Goal: Task Accomplishment & Management: Use online tool/utility

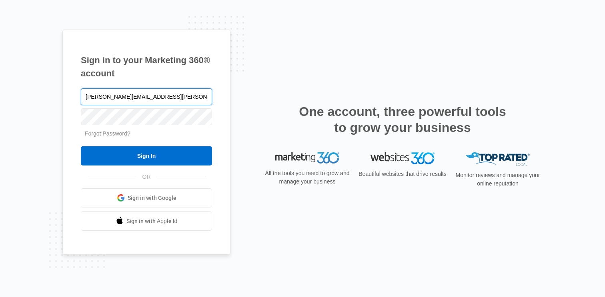
type input "[PERSON_NAME][EMAIL_ADDRESS][PERSON_NAME][DOMAIN_NAME]"
click at [81, 147] on input "Sign In" at bounding box center [146, 156] width 131 height 19
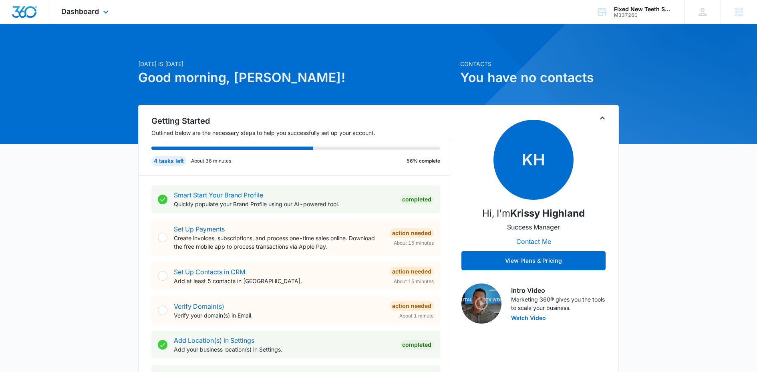
click at [91, 4] on div "Dashboard Apps Reputation Websites Forms CRM Email Social Shop Content Ads Inte…" at bounding box center [85, 12] width 73 height 24
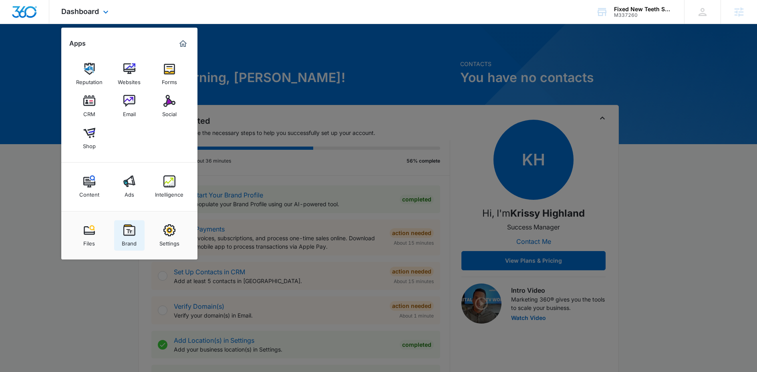
click at [121, 237] on link "Brand" at bounding box center [129, 235] width 30 height 30
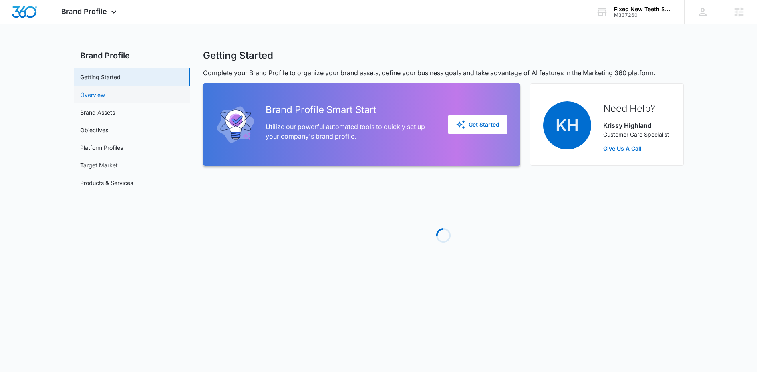
click at [105, 90] on link "Overview" at bounding box center [92, 94] width 25 height 8
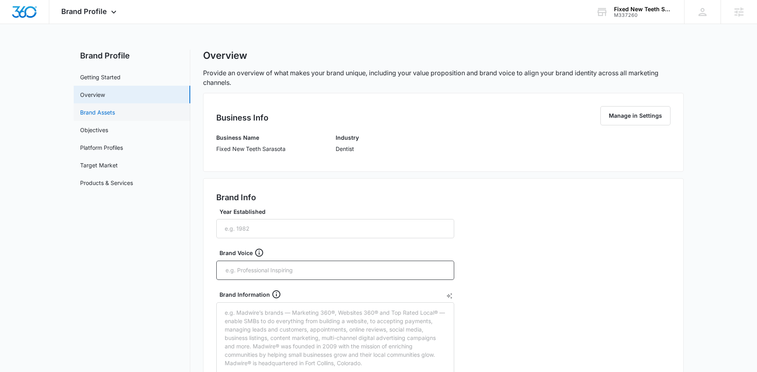
click at [106, 110] on link "Brand Assets" at bounding box center [97, 112] width 35 height 8
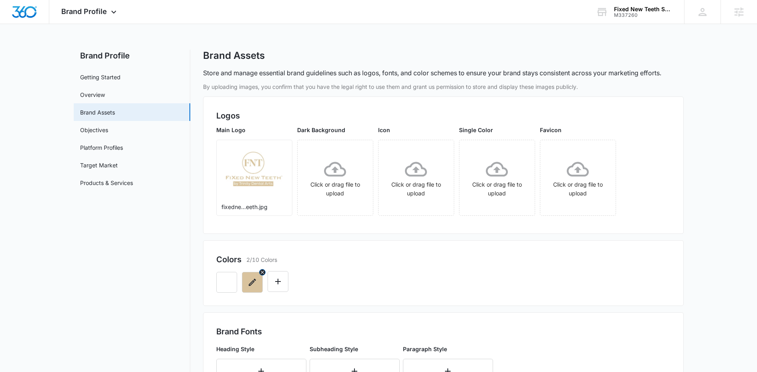
click at [253, 279] on icon "button" at bounding box center [252, 282] width 7 height 7
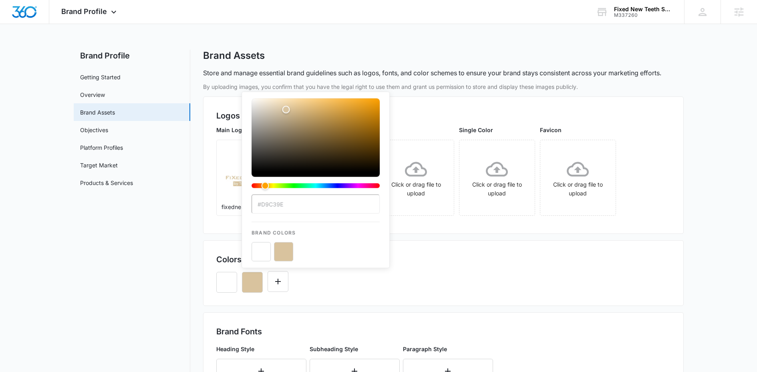
click at [169, 351] on nav "Brand Profile Getting Started Overview Brand Assets Objectives Platform Profile…" at bounding box center [132, 335] width 116 height 570
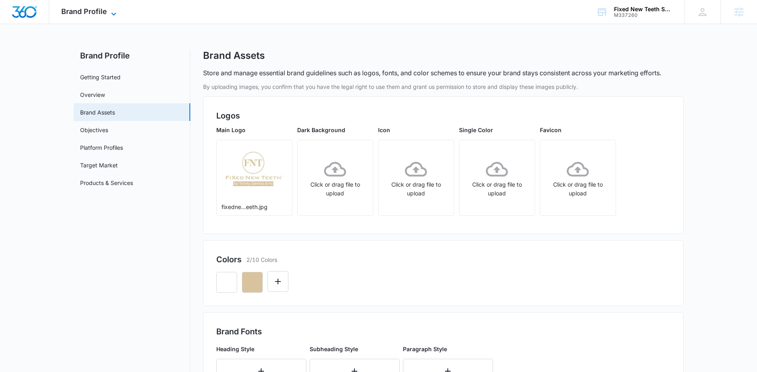
click at [92, 12] on span "Brand Profile" at bounding box center [84, 11] width 46 height 8
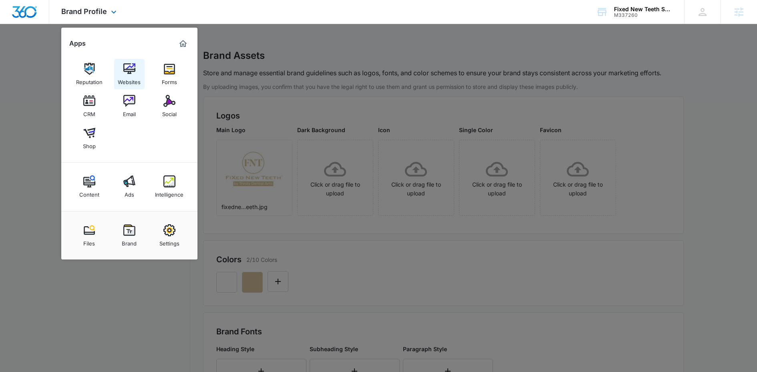
click at [117, 60] on link "Websites" at bounding box center [129, 74] width 30 height 30
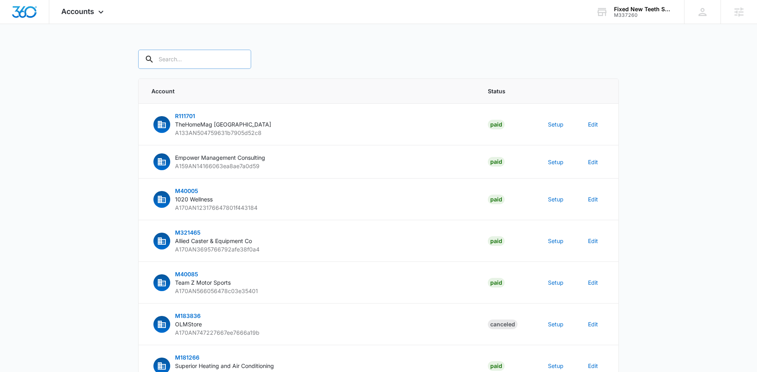
click at [178, 64] on input "text" at bounding box center [194, 59] width 113 height 19
type input "fixed new"
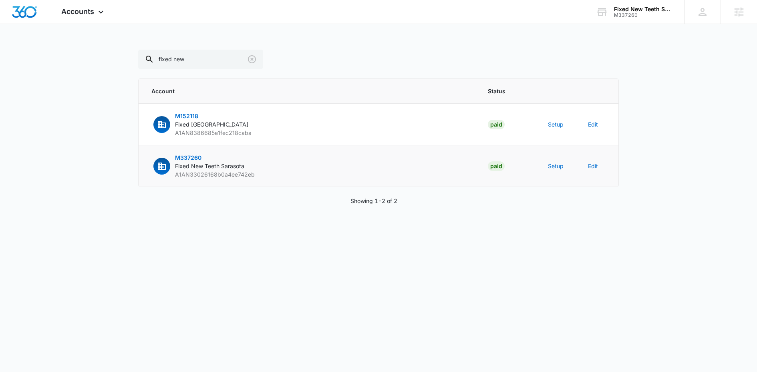
click at [203, 163] on span "Fixed New Teeth Sarasota" at bounding box center [209, 166] width 69 height 7
click at [582, 172] on td "Edit" at bounding box center [598, 166] width 40 height 42
click at [590, 166] on button "Edit" at bounding box center [593, 166] width 10 height 8
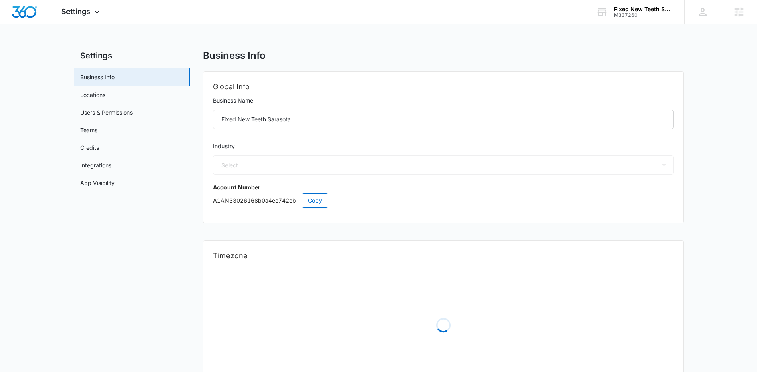
select select "15"
select select "US"
select select "America/New_York"
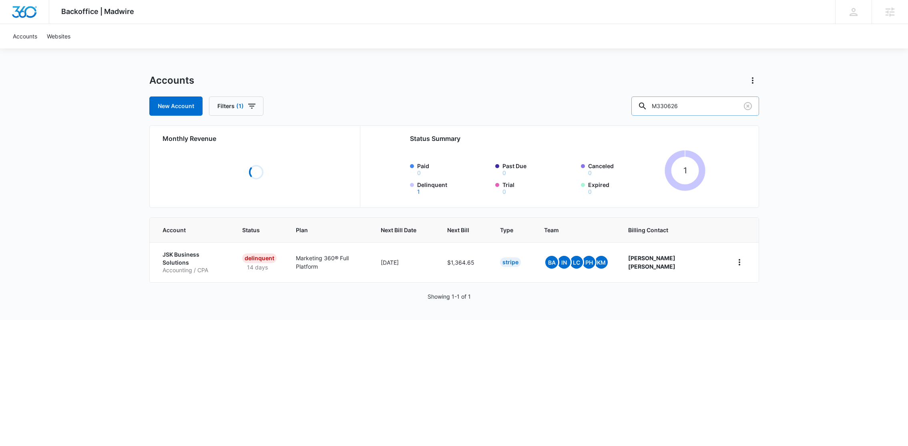
click at [682, 103] on input "M330626" at bounding box center [695, 105] width 128 height 19
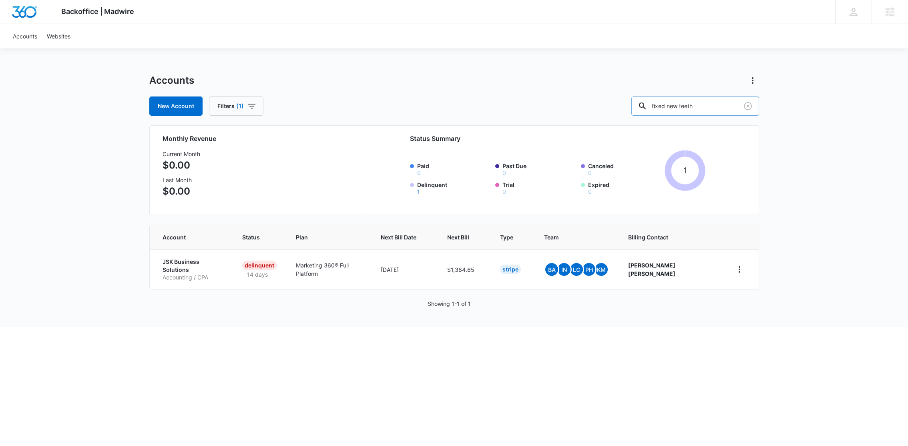
type input "fixed new teeth"
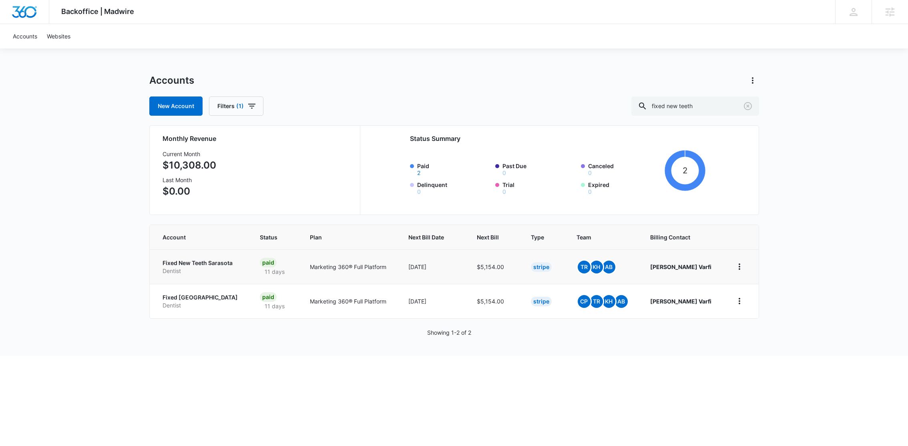
click at [205, 261] on p "Fixed New Teeth Sarasota" at bounding box center [202, 263] width 78 height 8
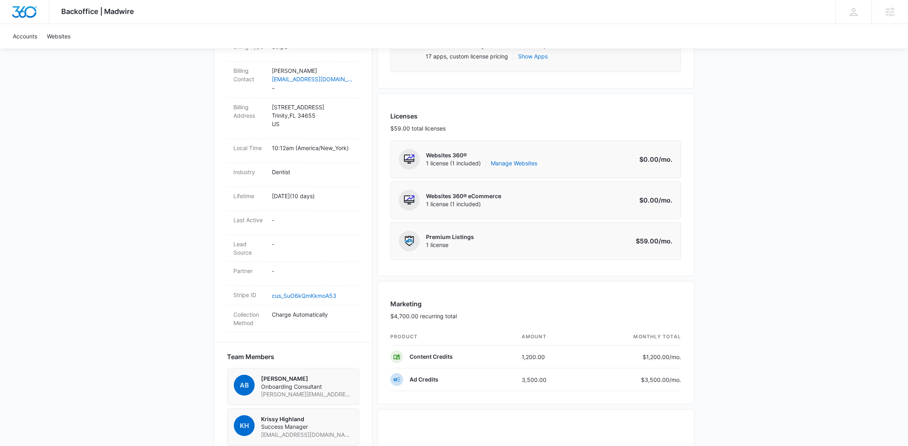
scroll to position [271, 0]
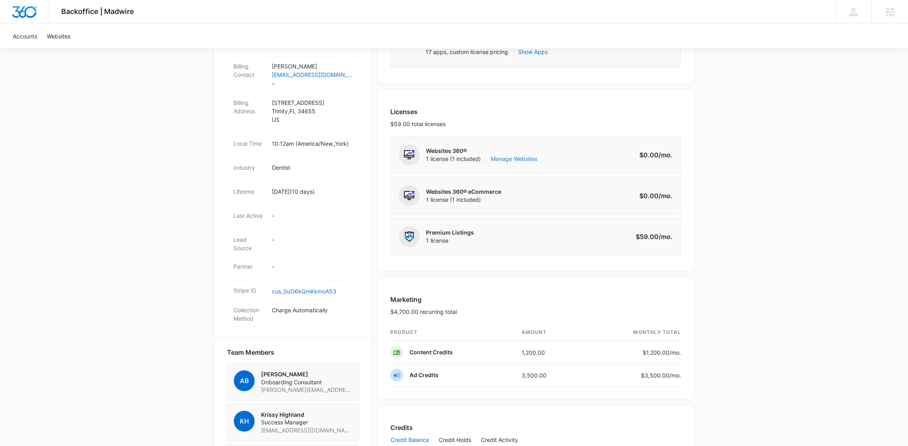
click at [527, 157] on link "Manage Websites" at bounding box center [514, 159] width 46 height 8
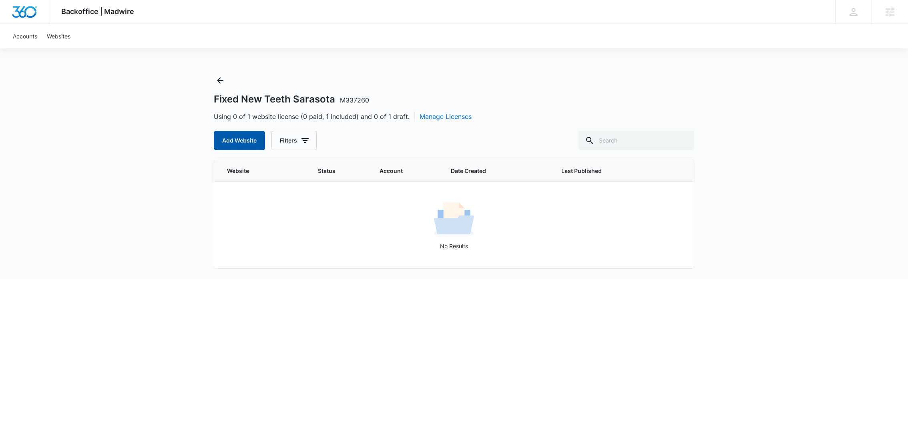
click at [242, 142] on button "Add Website" at bounding box center [239, 140] width 51 height 19
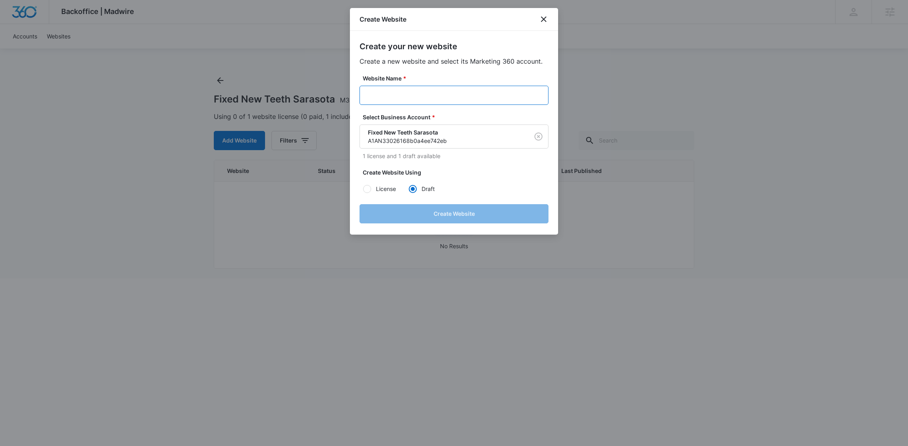
click at [410, 98] on input "Website Name *" at bounding box center [453, 95] width 189 height 19
paste input "M337260 - Fixed [GEOGRAPHIC_DATA]"
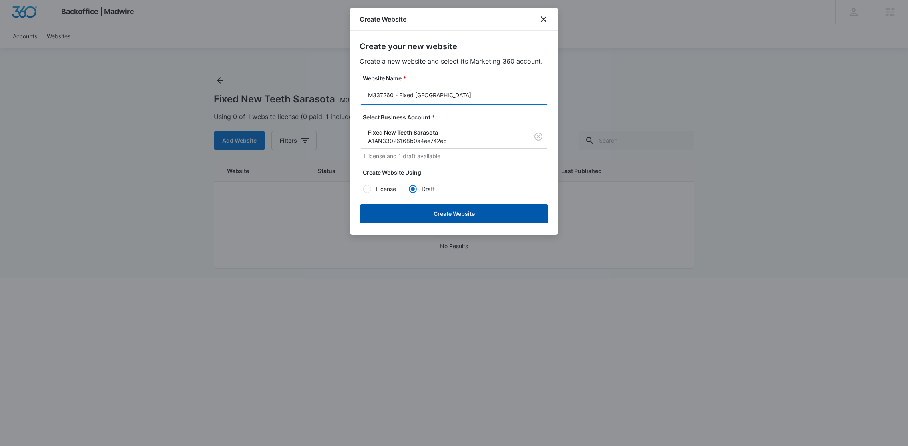
type input "M337260 - Fixed [GEOGRAPHIC_DATA]"
click at [407, 214] on button "Create Website" at bounding box center [453, 213] width 189 height 19
